Goal: Information Seeking & Learning: Find specific page/section

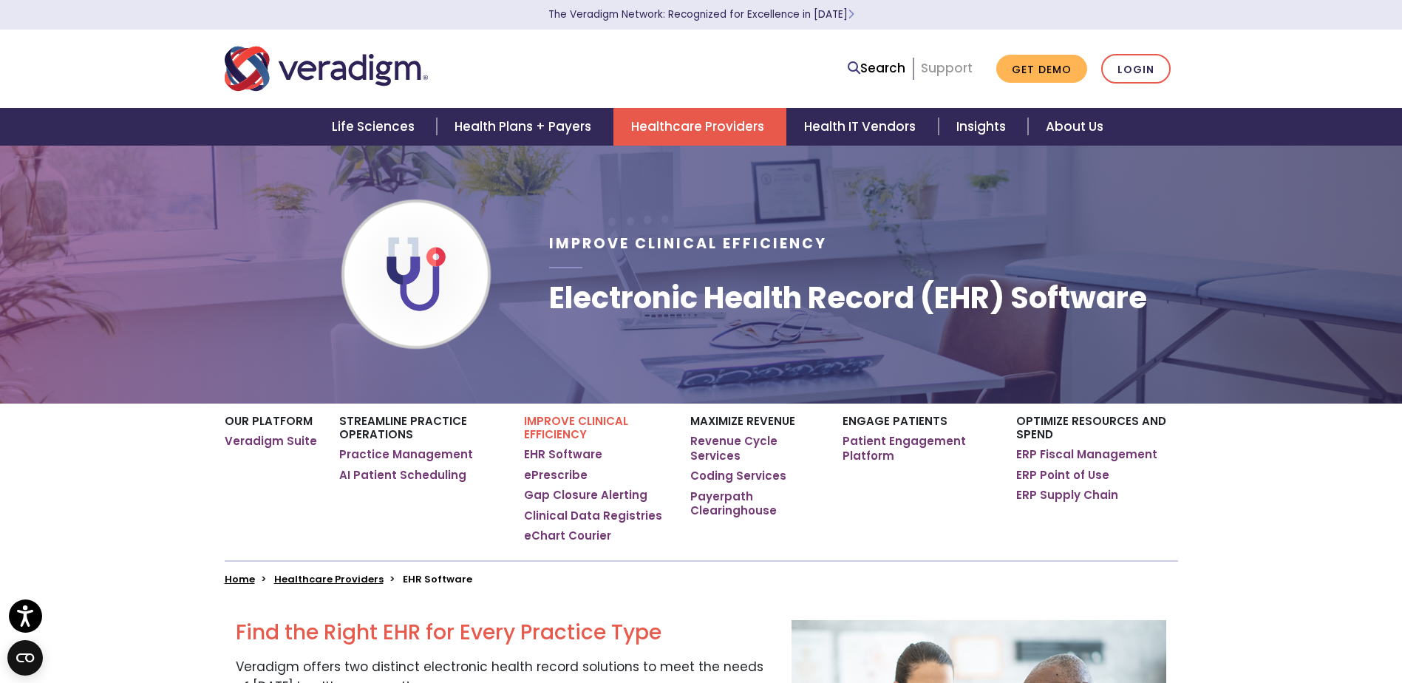
click at [946, 71] on link "Support" at bounding box center [947, 68] width 52 height 18
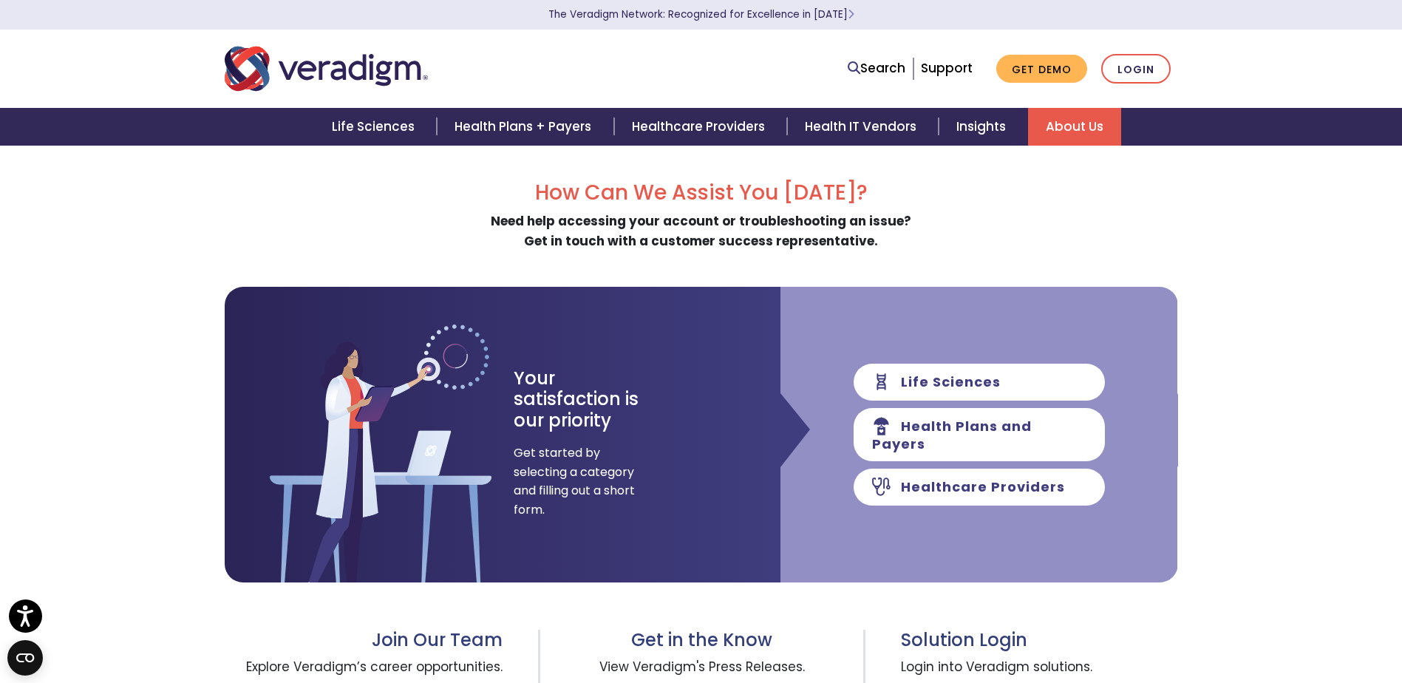
click at [1069, 118] on link "About Us" at bounding box center [1074, 127] width 93 height 38
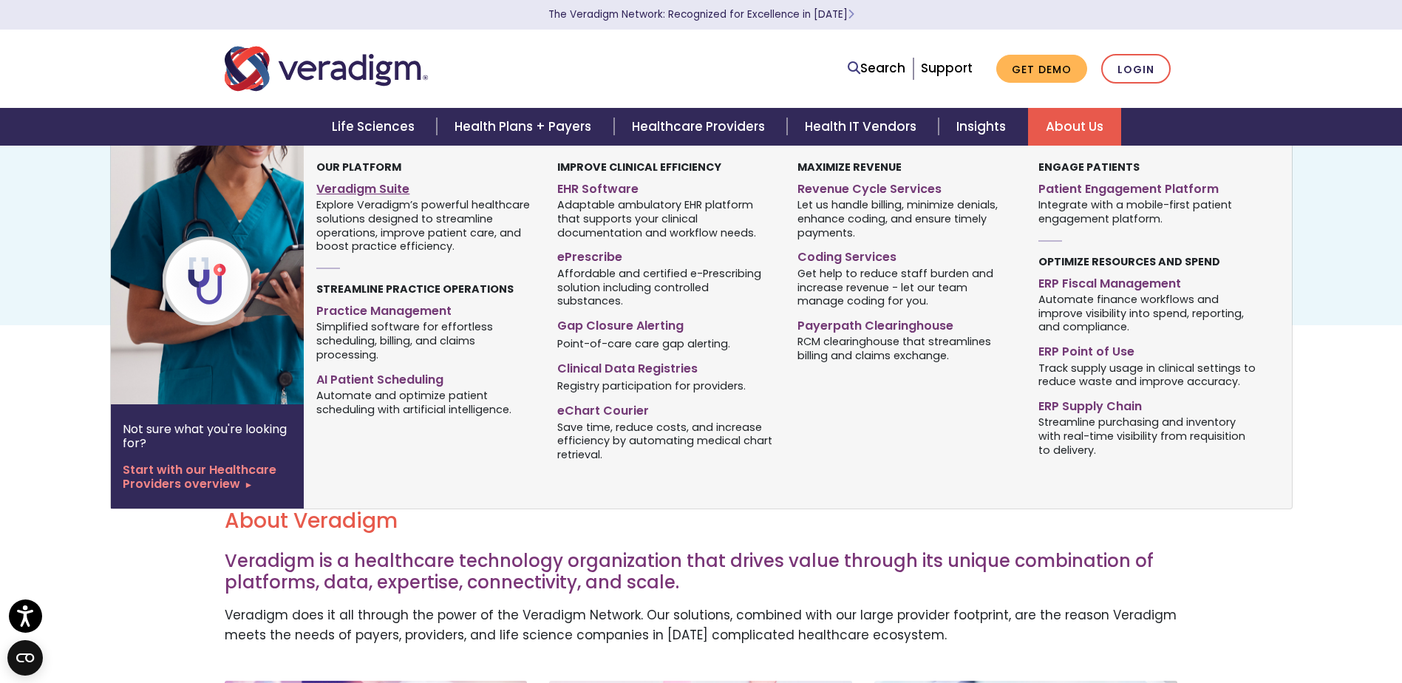
click at [383, 191] on link "Veradigm Suite" at bounding box center [425, 186] width 218 height 21
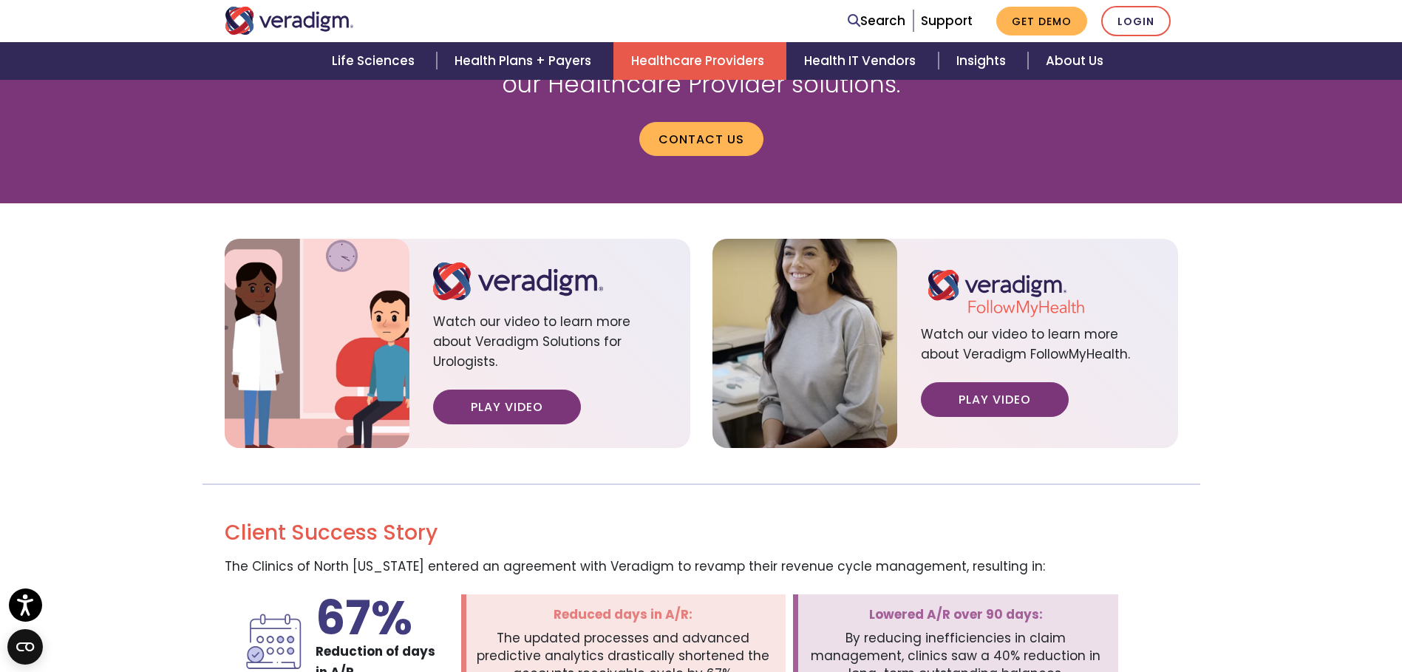
scroll to position [1560, 0]
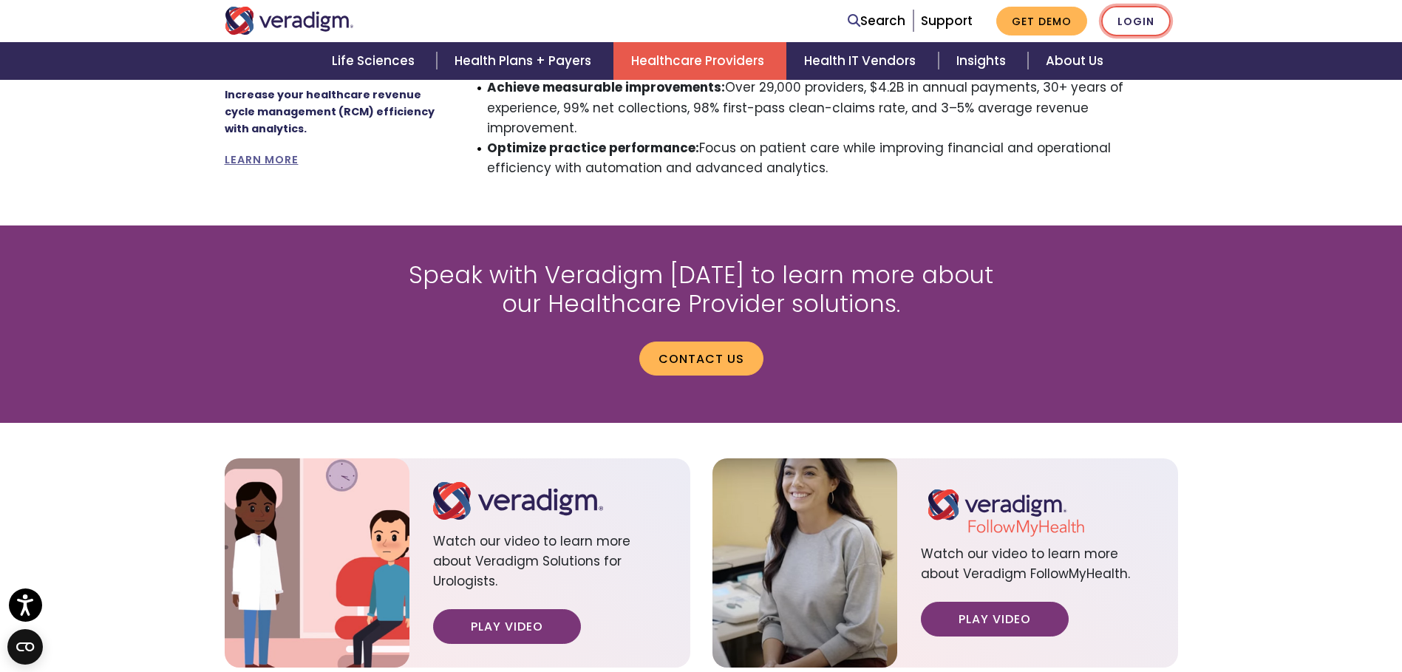
click at [1134, 21] on link "Login" at bounding box center [1136, 21] width 69 height 30
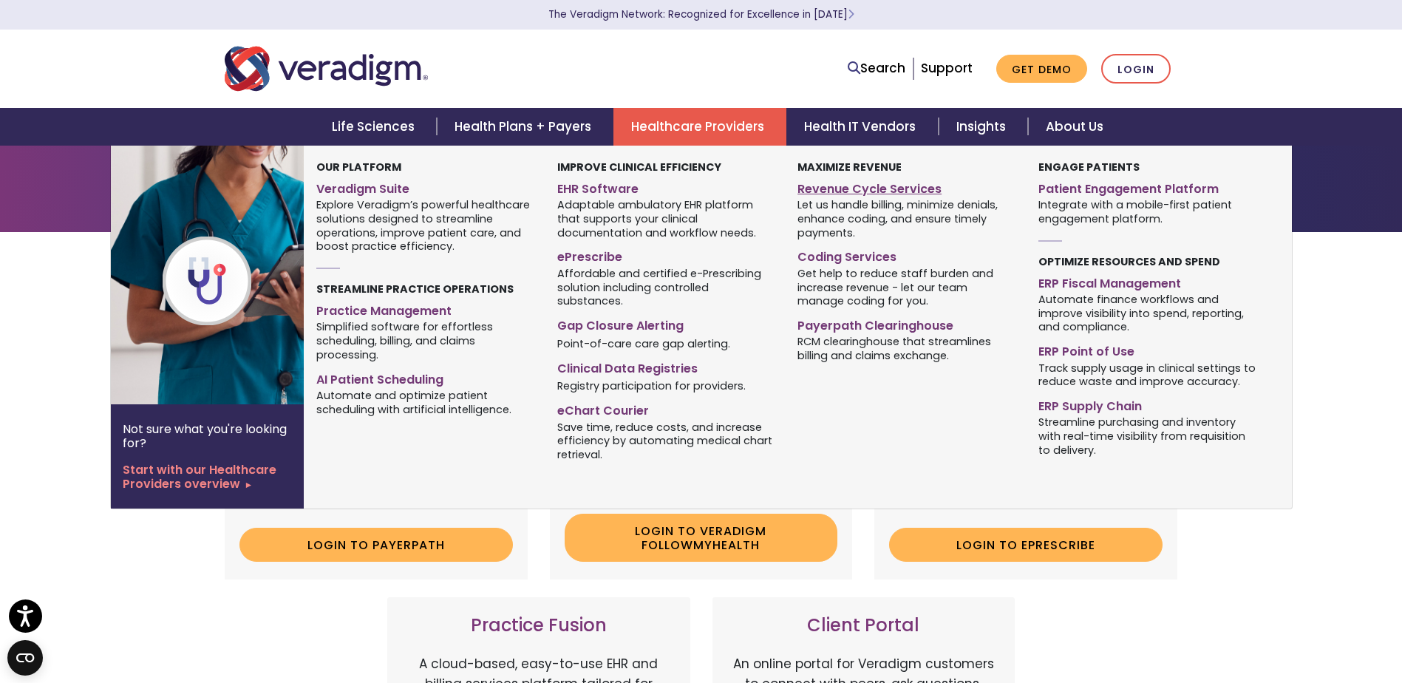
click at [892, 189] on link "Revenue Cycle Services" at bounding box center [907, 186] width 218 height 21
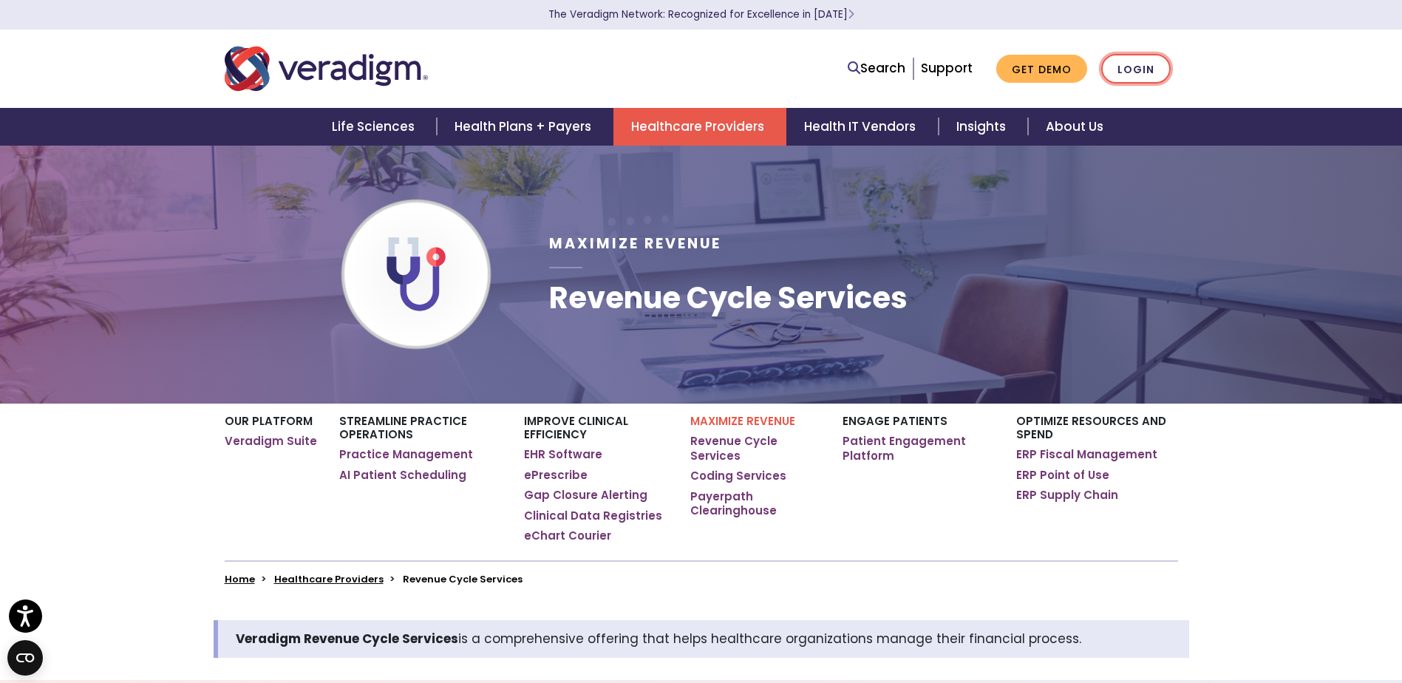
click at [1147, 64] on link "Login" at bounding box center [1136, 69] width 69 height 30
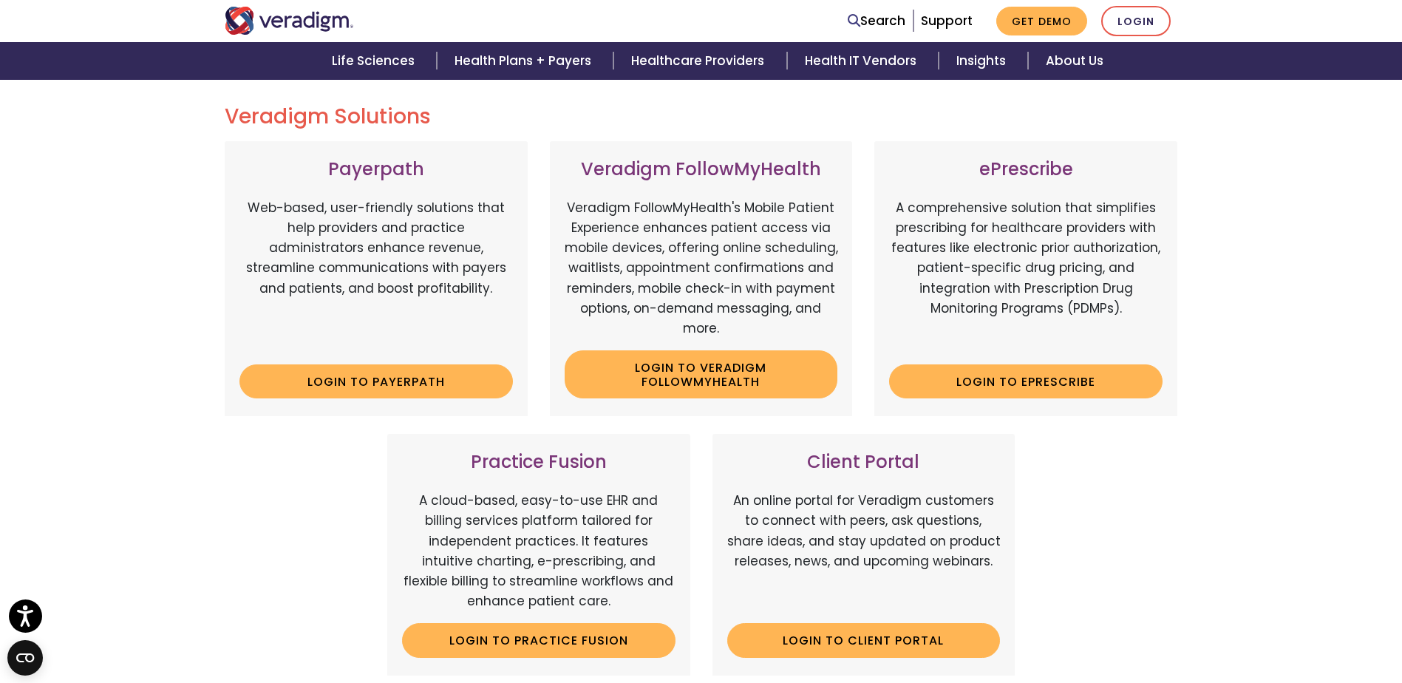
scroll to position [296, 0]
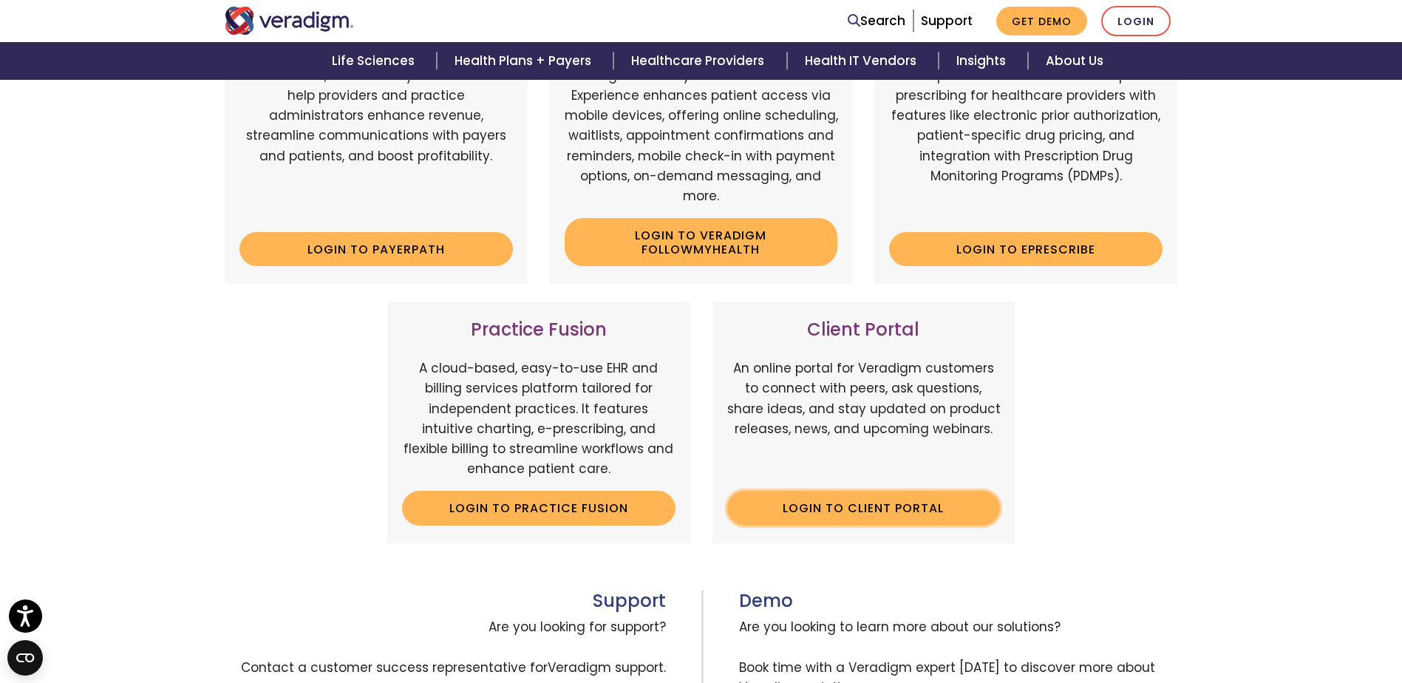
click at [869, 505] on link "Login to Client Portal" at bounding box center [864, 508] width 274 height 34
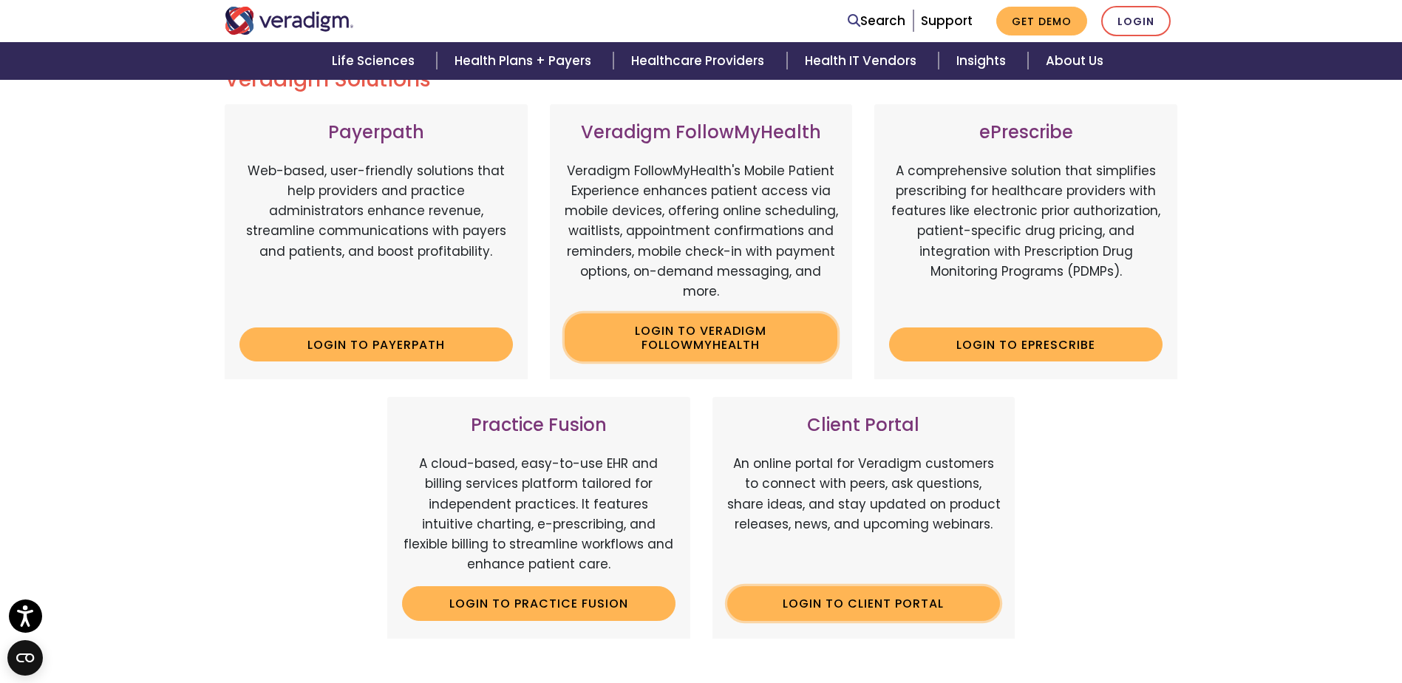
scroll to position [0, 0]
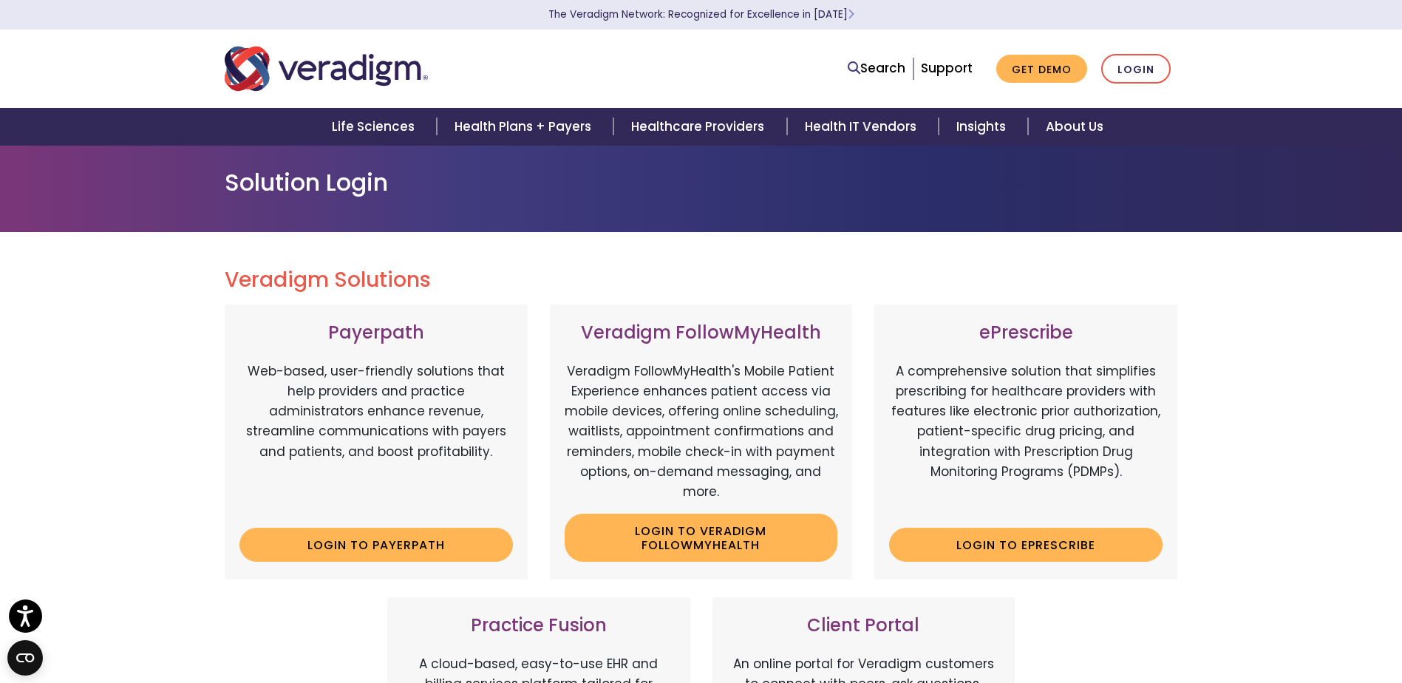
click at [312, 72] on img "Veradigm logo" at bounding box center [326, 68] width 203 height 49
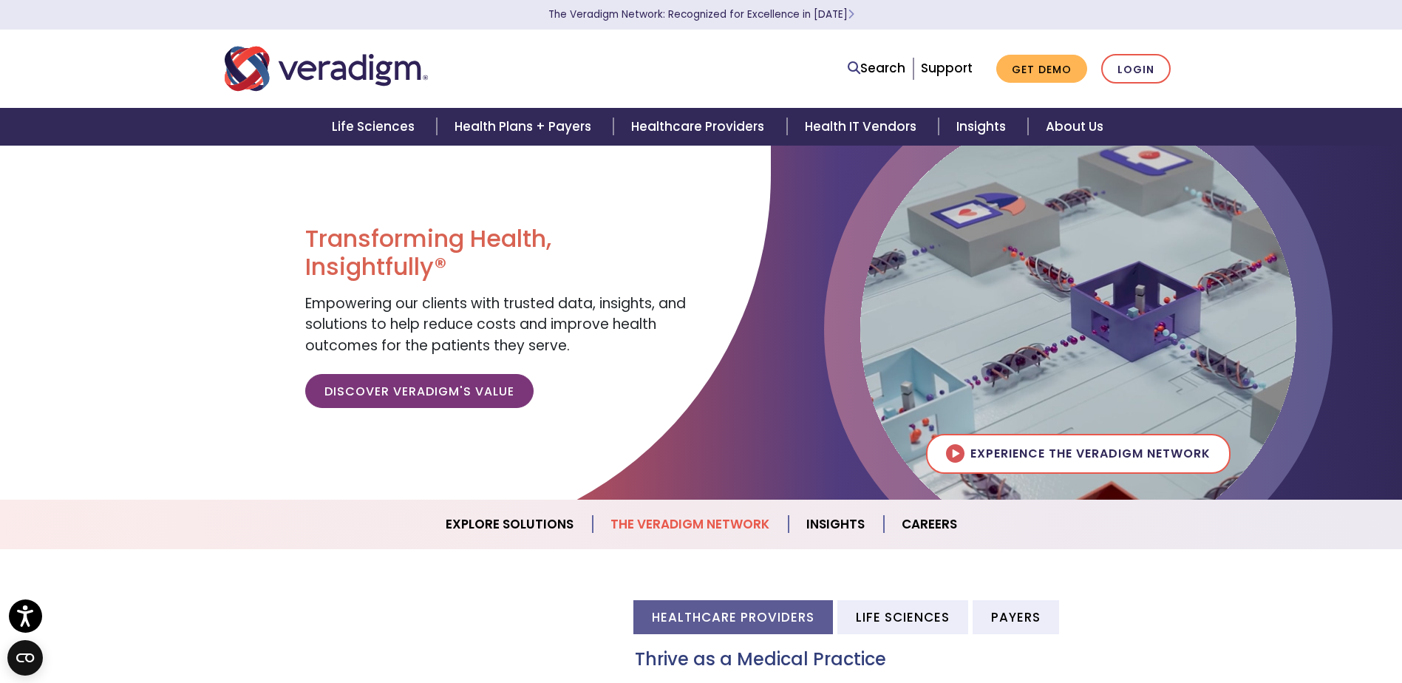
click at [711, 525] on link "The Veradigm Network" at bounding box center [691, 525] width 196 height 38
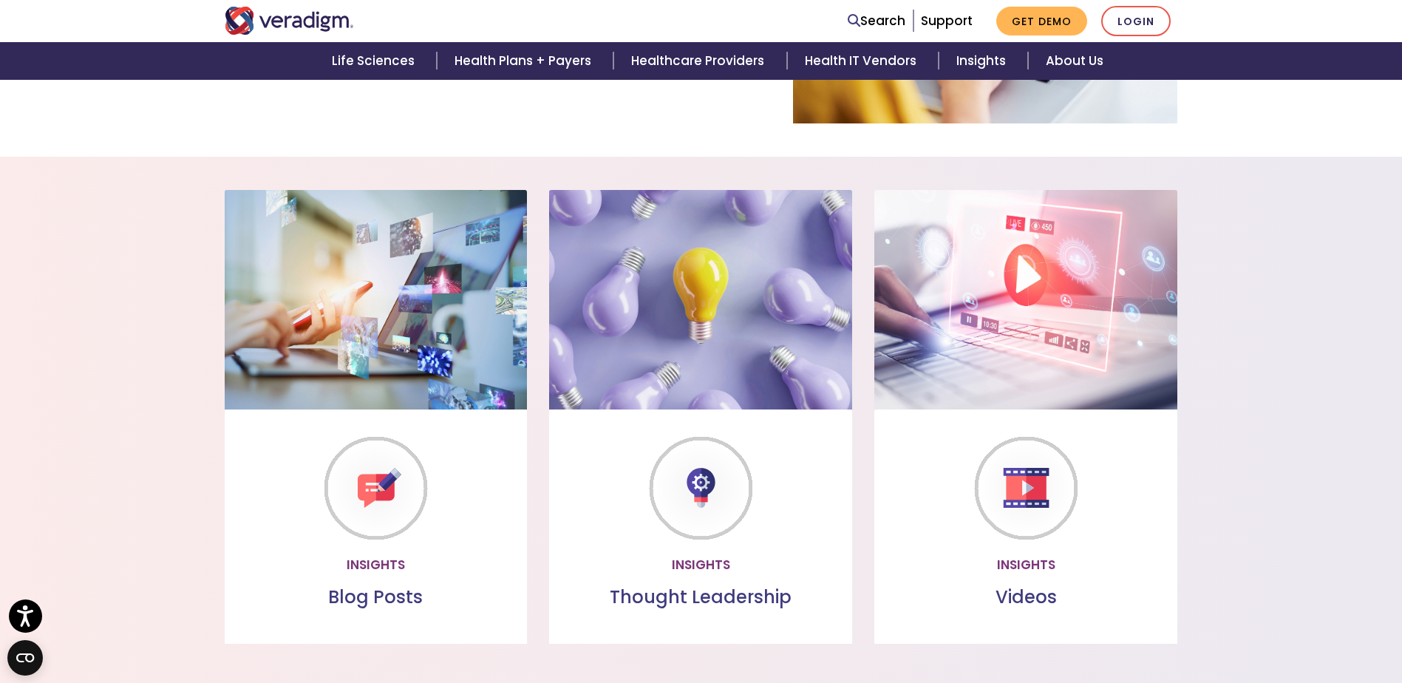
scroll to position [1073, 0]
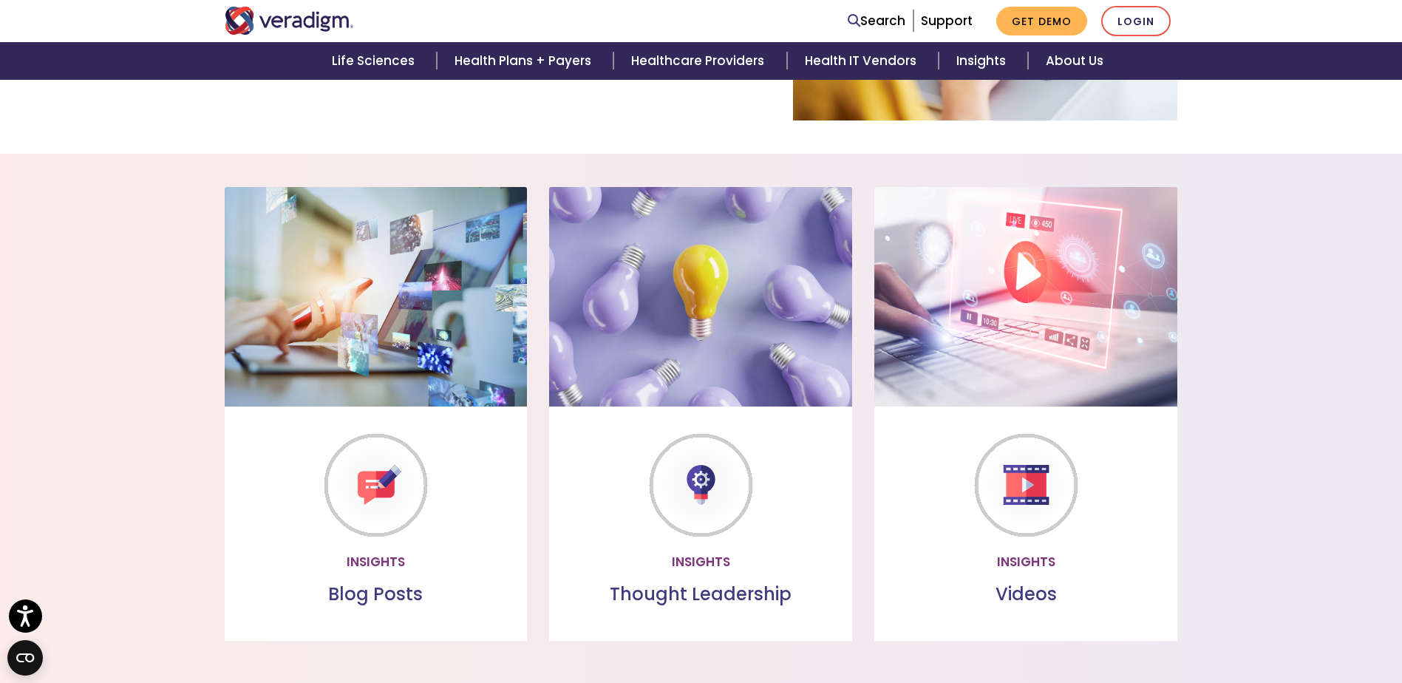
click at [1036, 560] on link "Watch more" at bounding box center [1026, 561] width 127 height 34
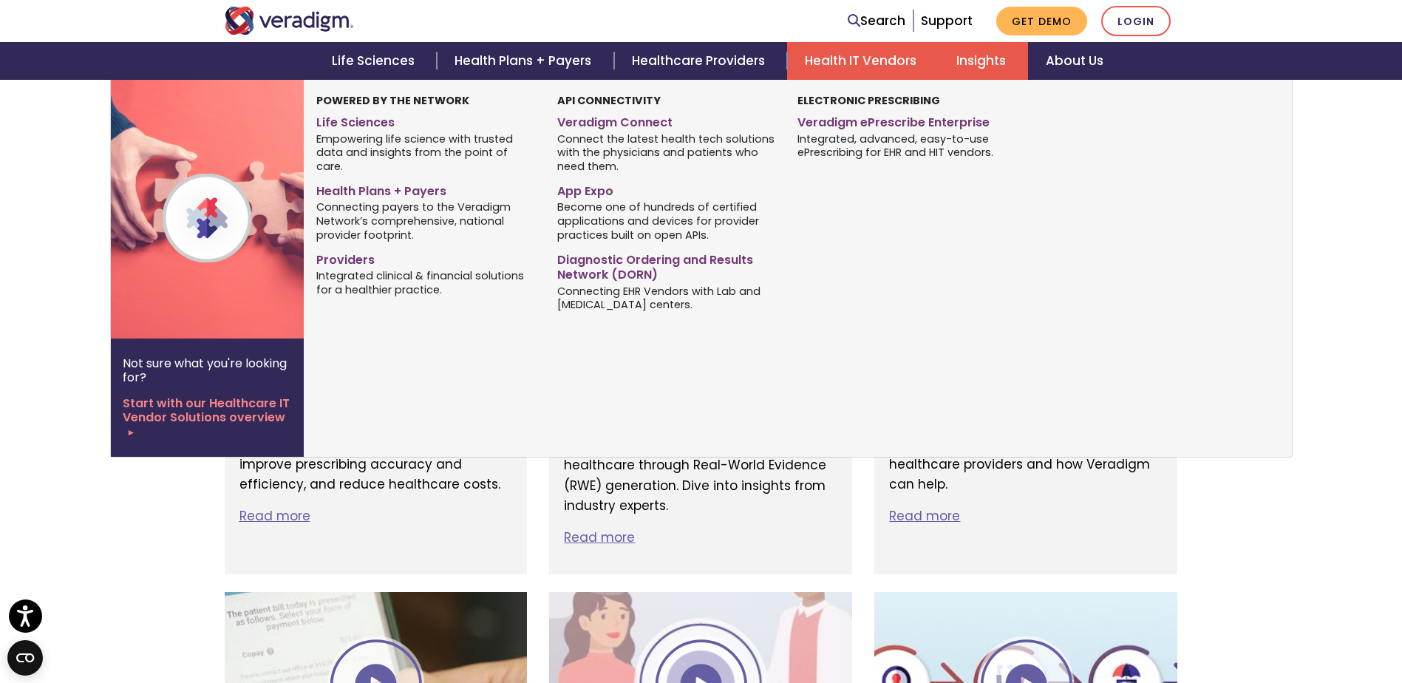
scroll to position [1627, 0]
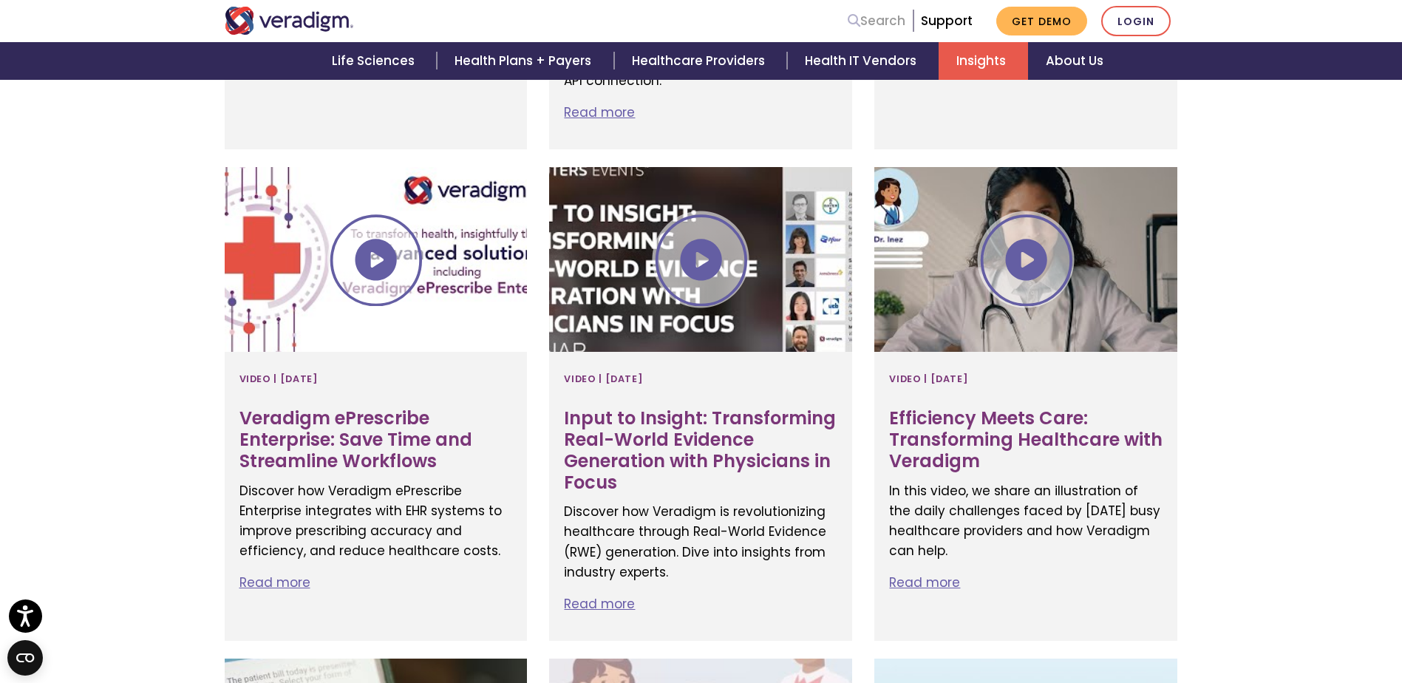
drag, startPoint x: 868, startPoint y: 19, endPoint x: 865, endPoint y: 10, distance: 9.4
click at [865, 11] on link "Search" at bounding box center [877, 21] width 58 height 20
click at [854, 18] on input "Search" at bounding box center [839, 21] width 133 height 28
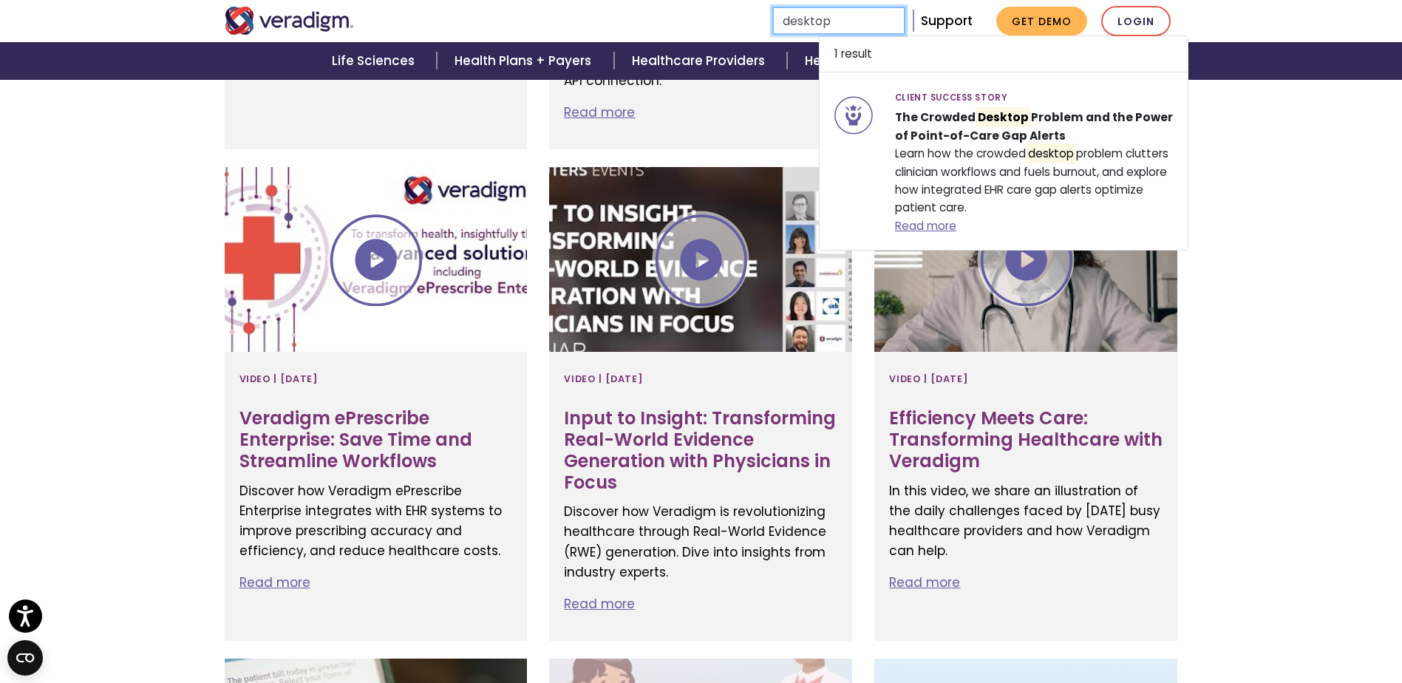
type input "desktop"
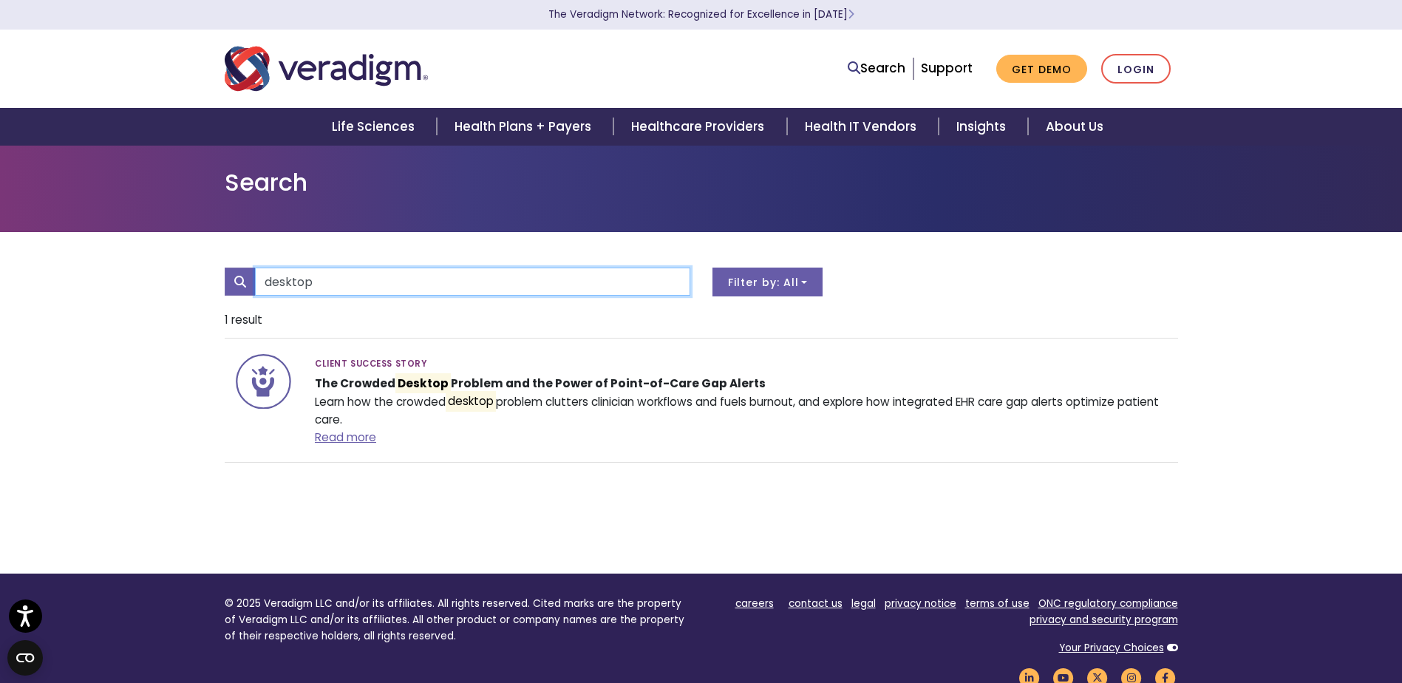
drag, startPoint x: 326, startPoint y: 281, endPoint x: 189, endPoint y: 271, distance: 137.9
click at [189, 271] on div "desktop All Desktop" at bounding box center [701, 403] width 1402 height 342
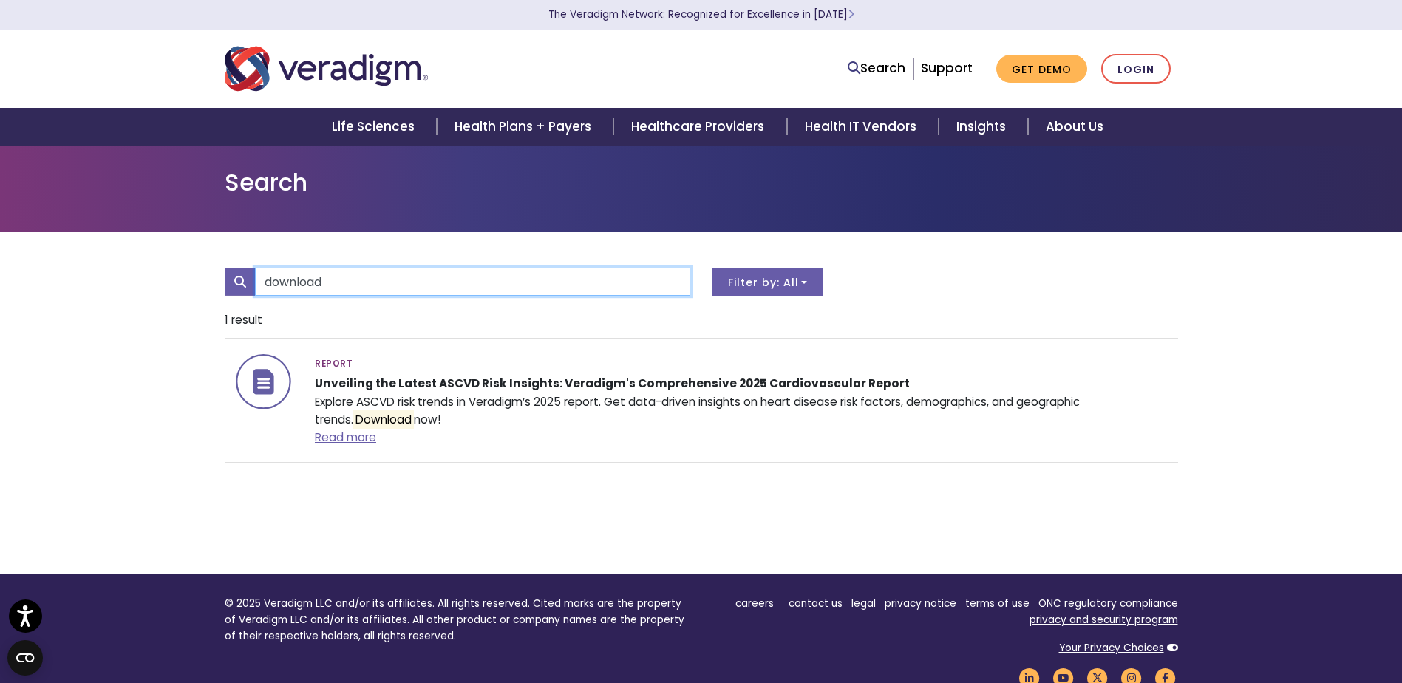
type input "download"
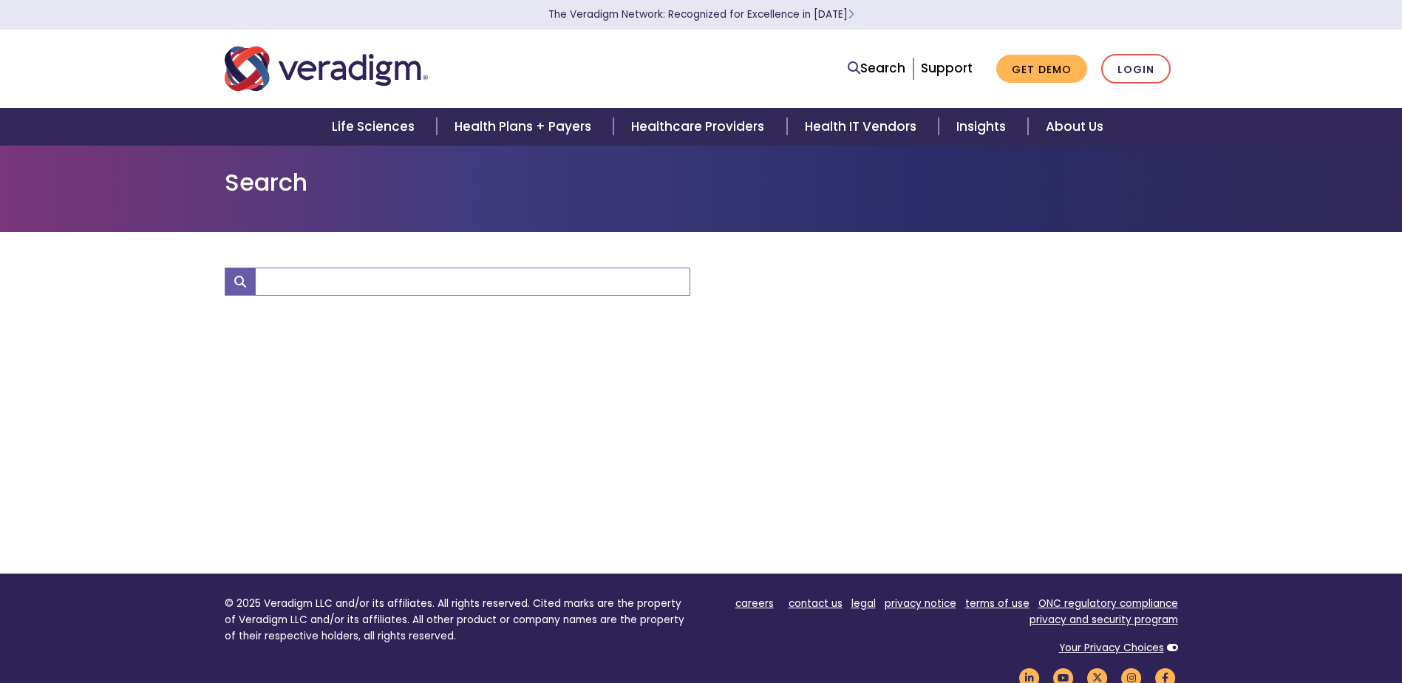
type input "download"
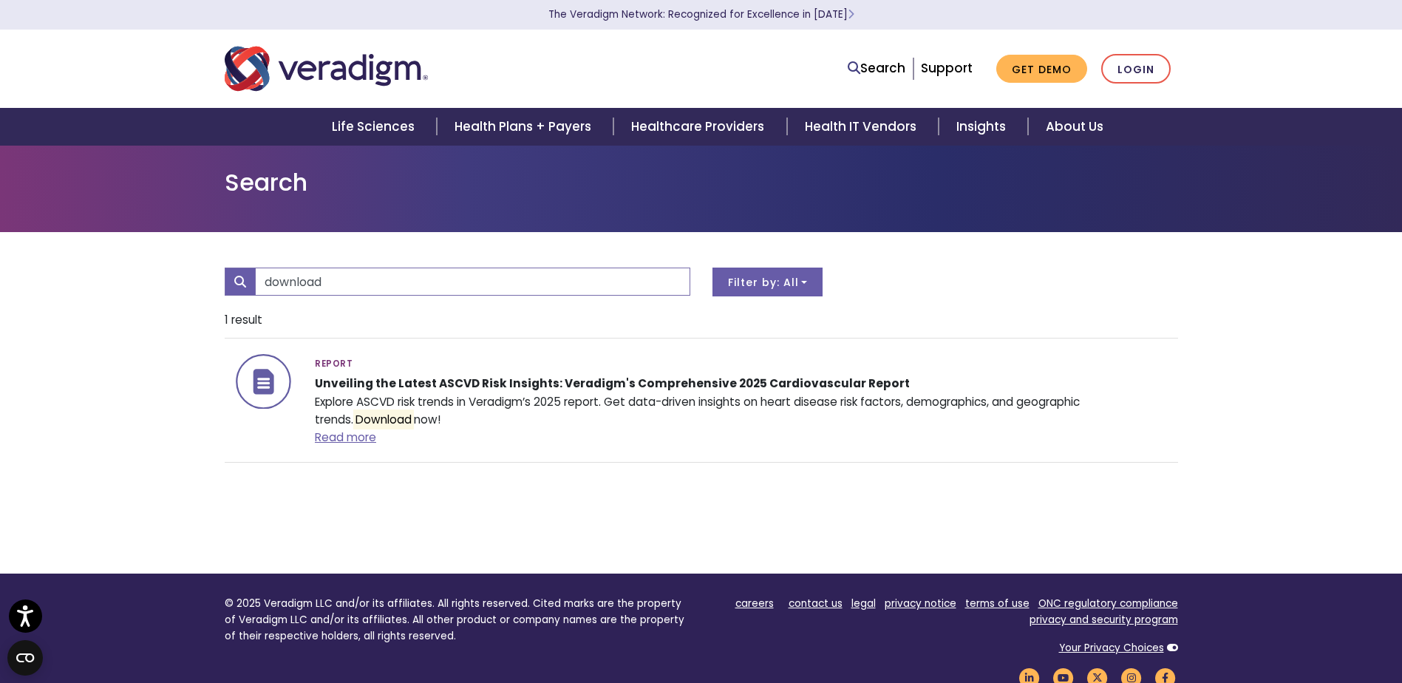
drag, startPoint x: 191, startPoint y: 507, endPoint x: 194, endPoint y: 479, distance: 28.2
click at [191, 507] on div "download All Report" at bounding box center [701, 403] width 1402 height 342
